Goal: Task Accomplishment & Management: Use online tool/utility

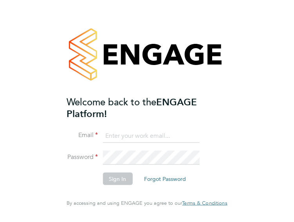
type input "[EMAIL_ADDRESS][DOMAIN_NAME]"
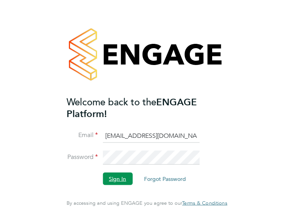
click at [119, 181] on button "Sign In" at bounding box center [118, 179] width 30 height 13
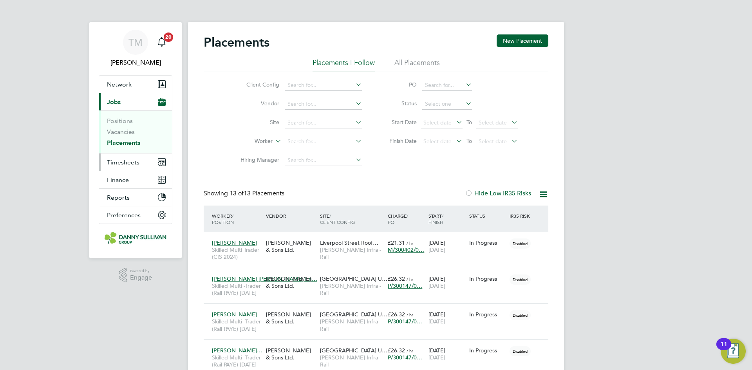
click at [110, 159] on span "Timesheets" at bounding box center [123, 162] width 33 height 7
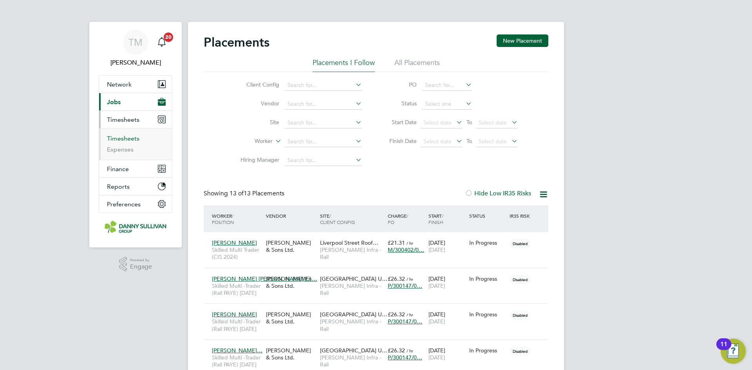
click at [119, 142] on link "Timesheets" at bounding box center [123, 138] width 33 height 7
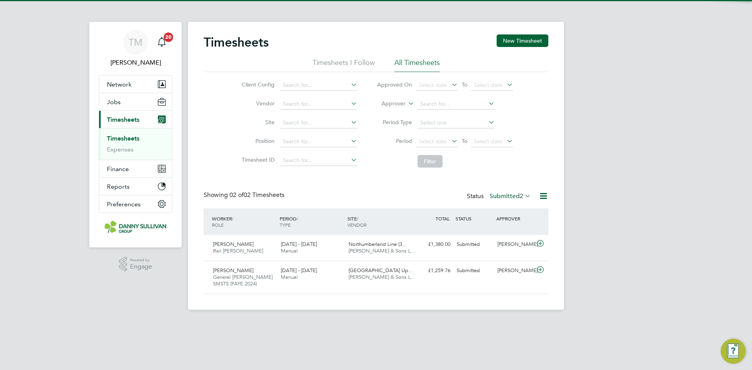
click at [359, 63] on li "Timesheets I Follow" at bounding box center [343, 65] width 62 height 14
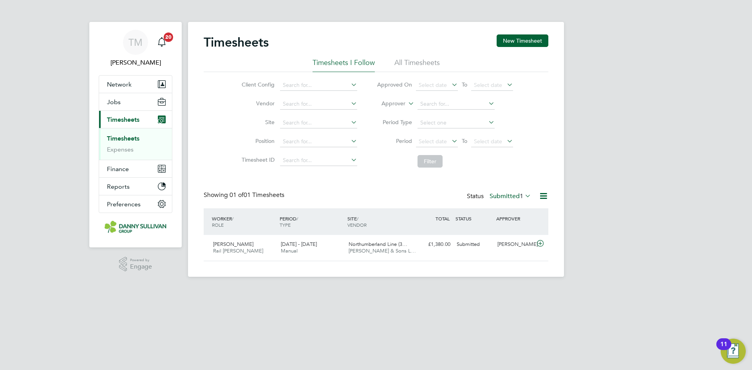
click at [359, 63] on li "Timesheets I Follow" at bounding box center [343, 65] width 62 height 14
click at [512, 33] on div "Timesheets New Timesheet Timesheets I Follow All Timesheets Client Config Vendo…" at bounding box center [376, 149] width 376 height 255
click at [513, 40] on button "New Timesheet" at bounding box center [523, 40] width 52 height 13
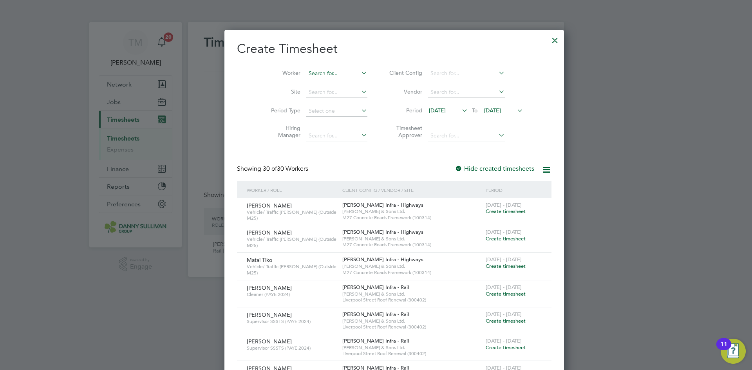
click at [306, 70] on input at bounding box center [336, 73] width 61 height 11
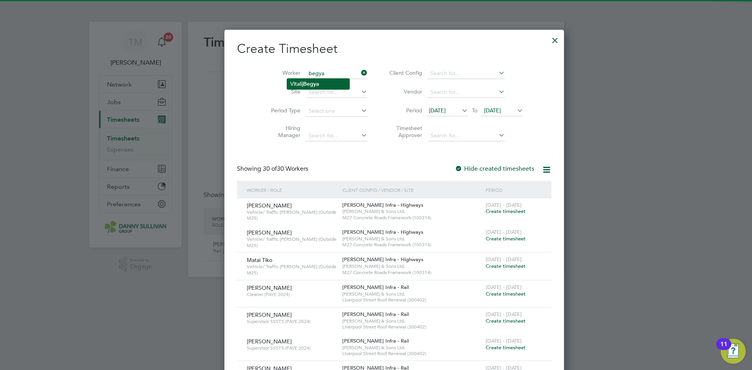
click at [324, 84] on li "[PERSON_NAME]" at bounding box center [318, 84] width 62 height 11
type input "[PERSON_NAME]"
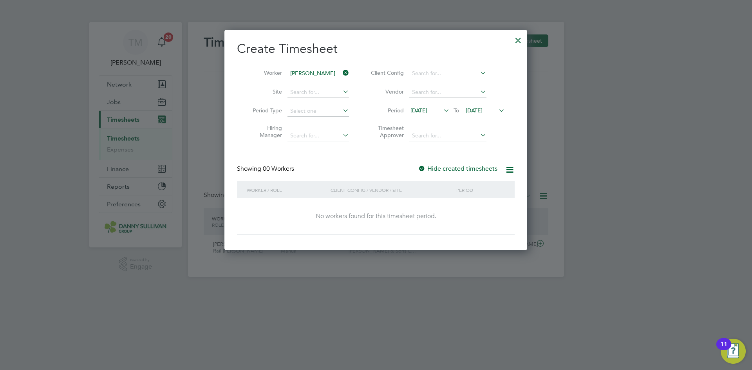
click at [466, 168] on label "Hide created timesheets" at bounding box center [457, 169] width 79 height 8
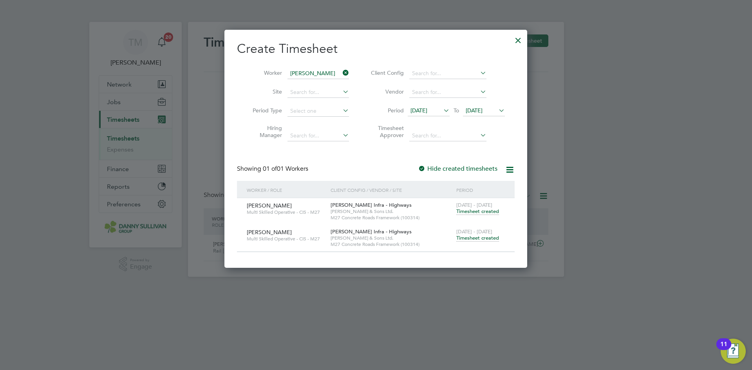
click at [477, 240] on span "Timesheet created" at bounding box center [477, 238] width 43 height 7
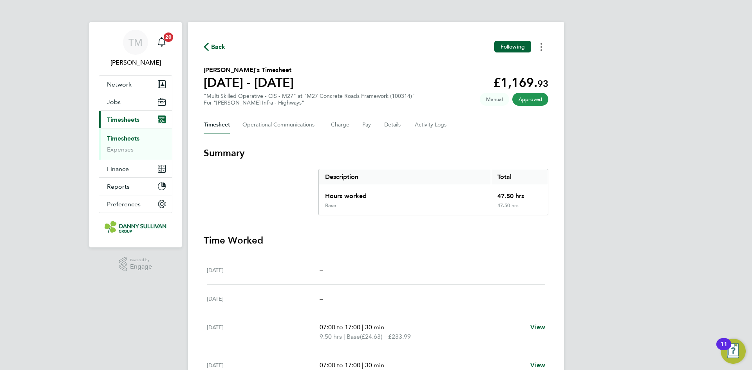
click at [539, 50] on button "Timesheets Menu" at bounding box center [541, 47] width 14 height 12
click at [511, 67] on link "Download timesheet" at bounding box center [501, 64] width 94 height 16
